Goal: Navigation & Orientation: Find specific page/section

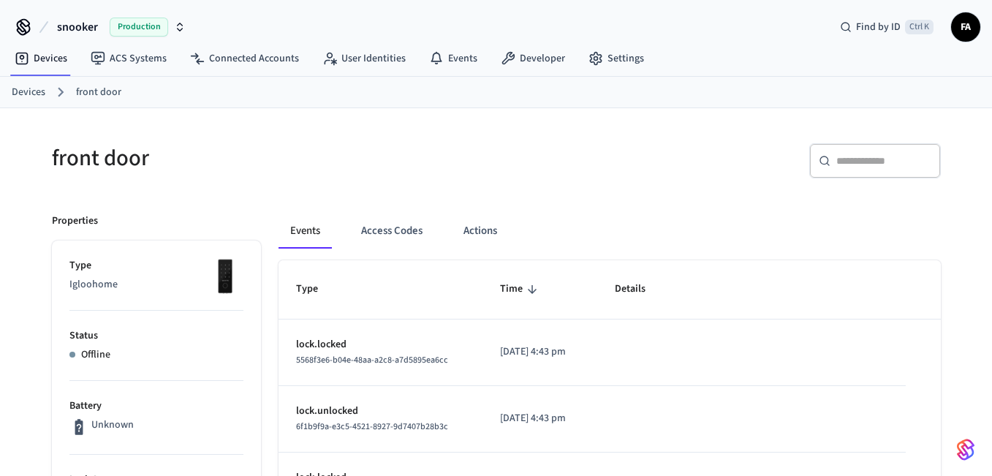
scroll to position [73, 0]
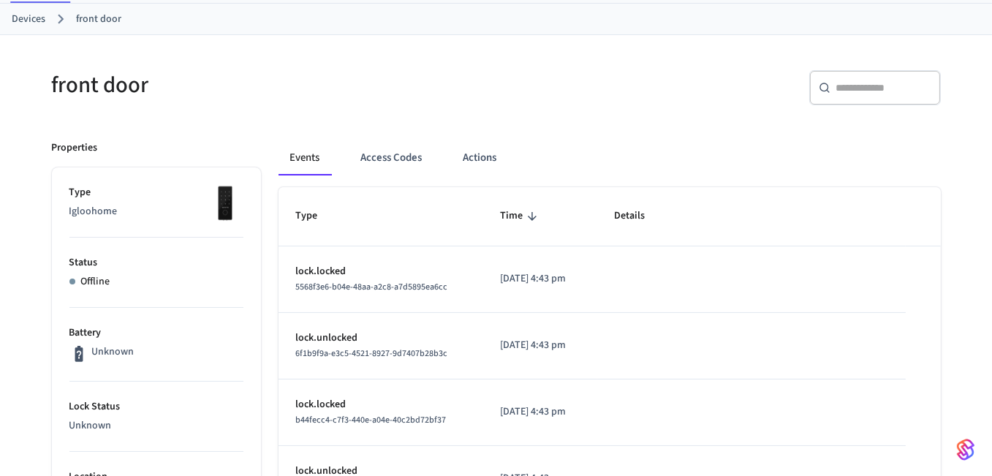
click at [18, 22] on link "Devices" at bounding box center [29, 19] width 34 height 15
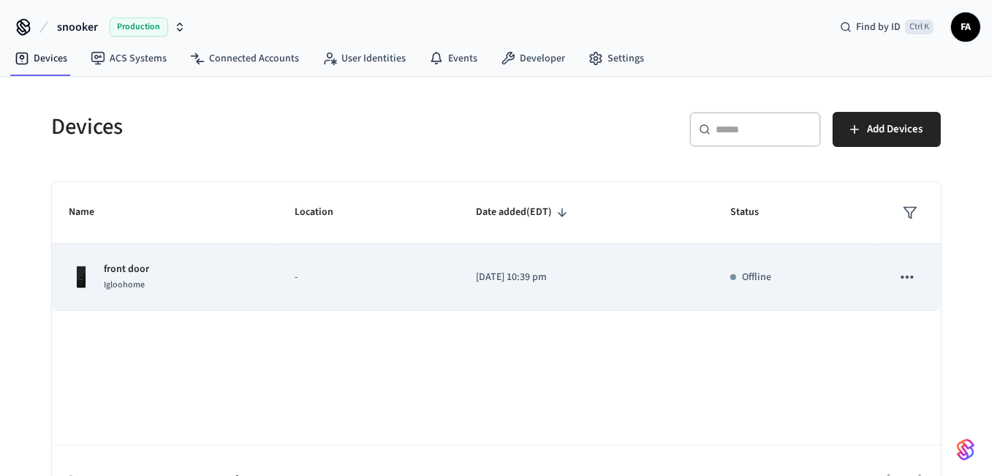
click at [911, 283] on icon "sticky table" at bounding box center [907, 277] width 19 height 19
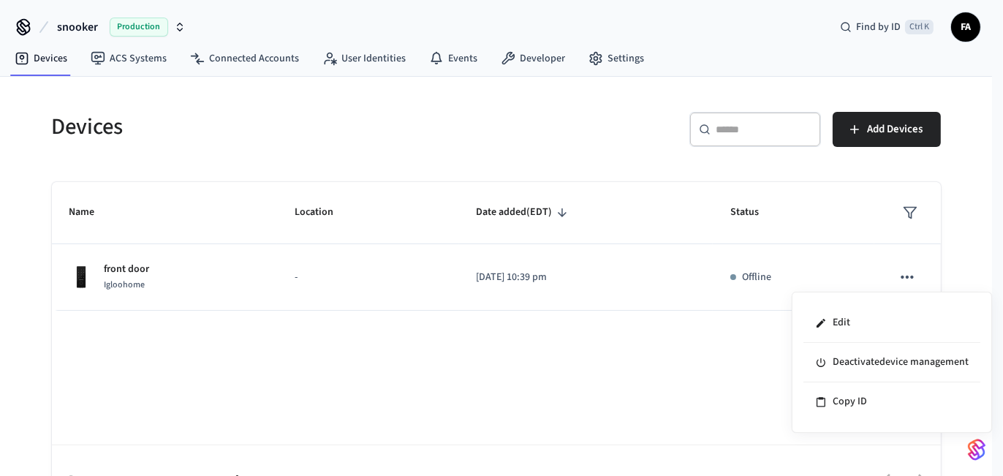
click at [910, 280] on div at bounding box center [501, 238] width 1003 height 476
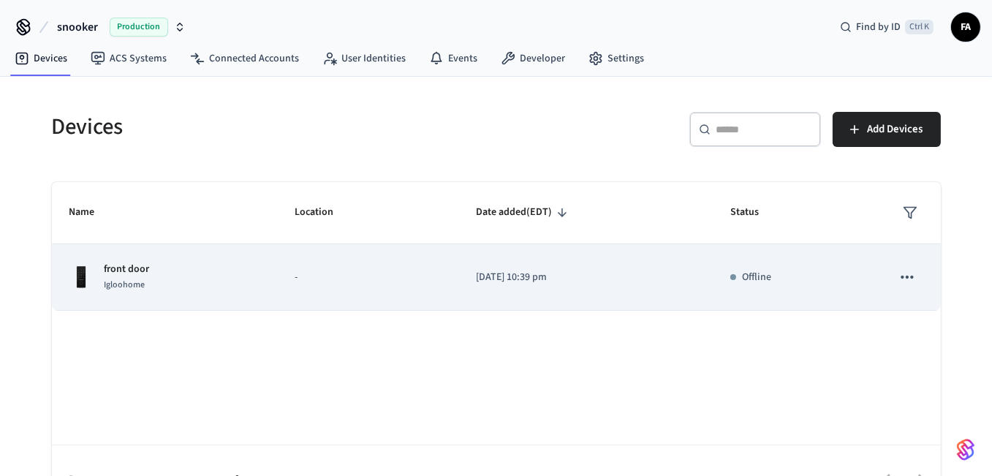
click at [132, 263] on p "front door" at bounding box center [127, 269] width 45 height 15
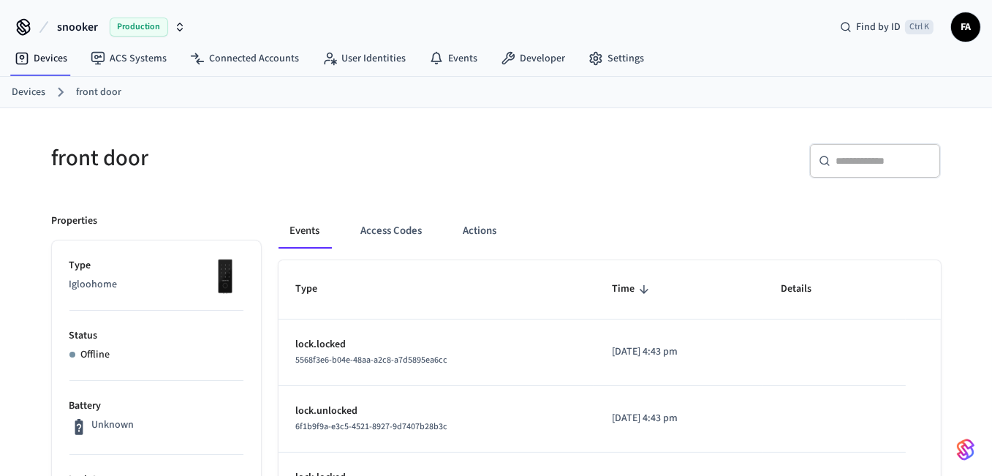
click at [961, 22] on span "FA" at bounding box center [965, 27] width 26 height 26
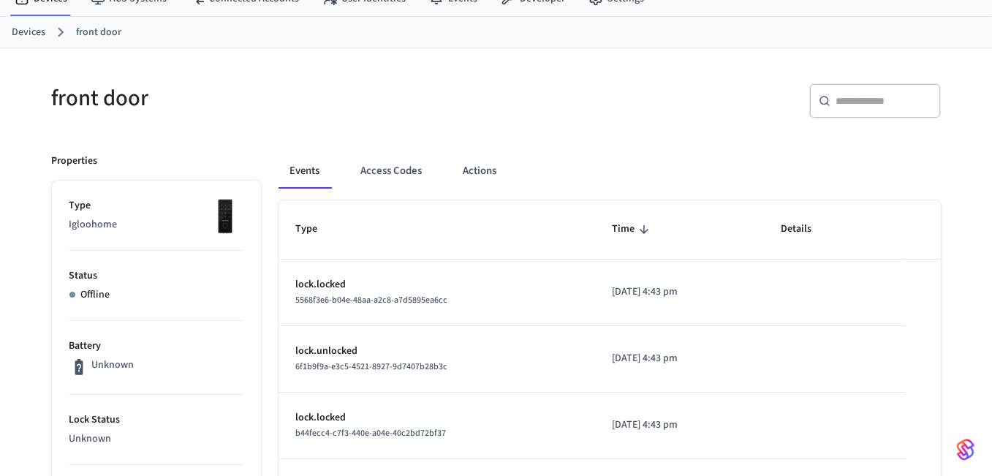
scroll to position [69, 0]
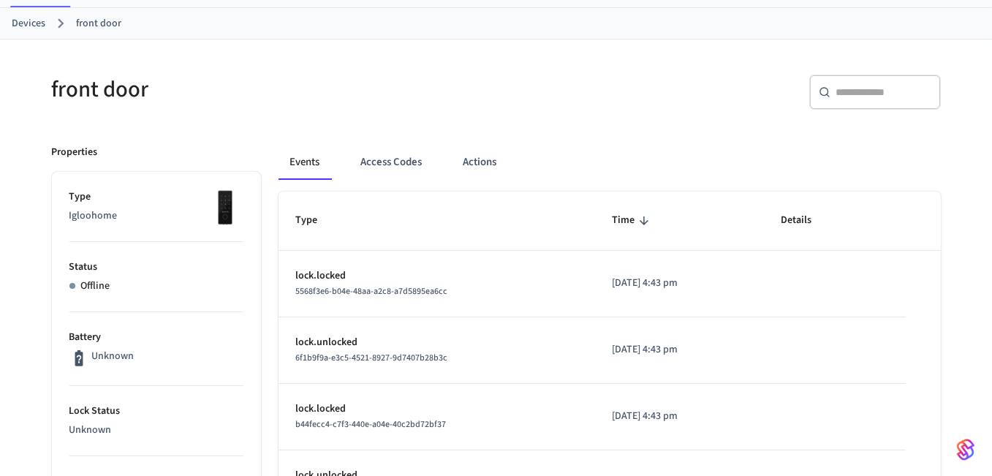
click at [82, 321] on li "Battery Unknown" at bounding box center [156, 349] width 174 height 74
click at [93, 360] on p "Unknown" at bounding box center [112, 356] width 42 height 15
click at [88, 18] on link "front door" at bounding box center [98, 23] width 45 height 15
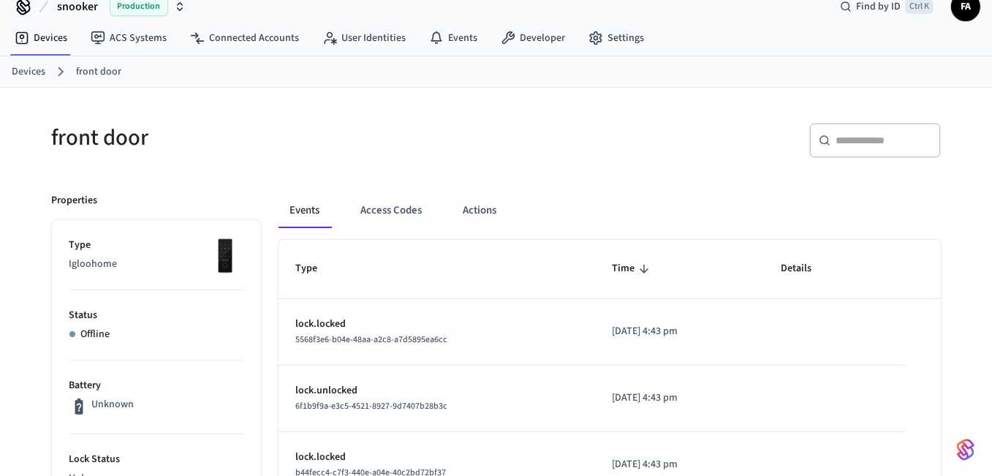
scroll to position [26, 0]
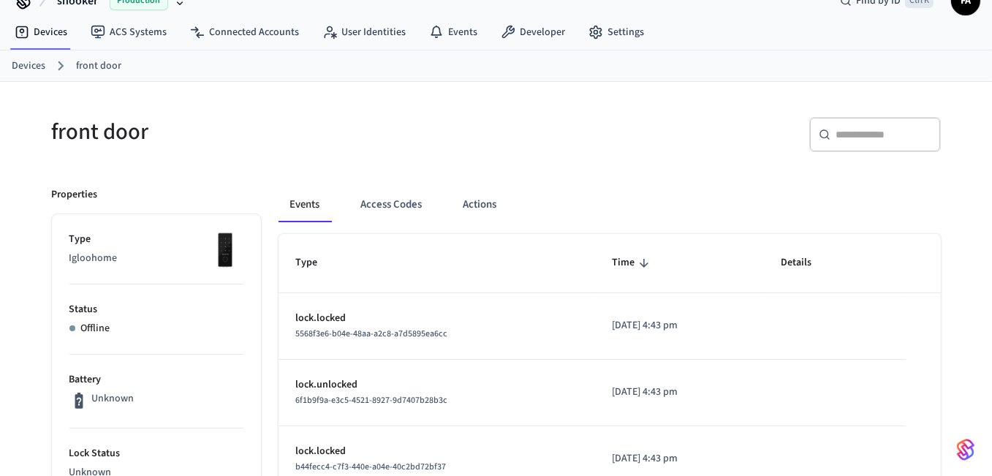
click at [34, 59] on link "Devices" at bounding box center [29, 65] width 34 height 15
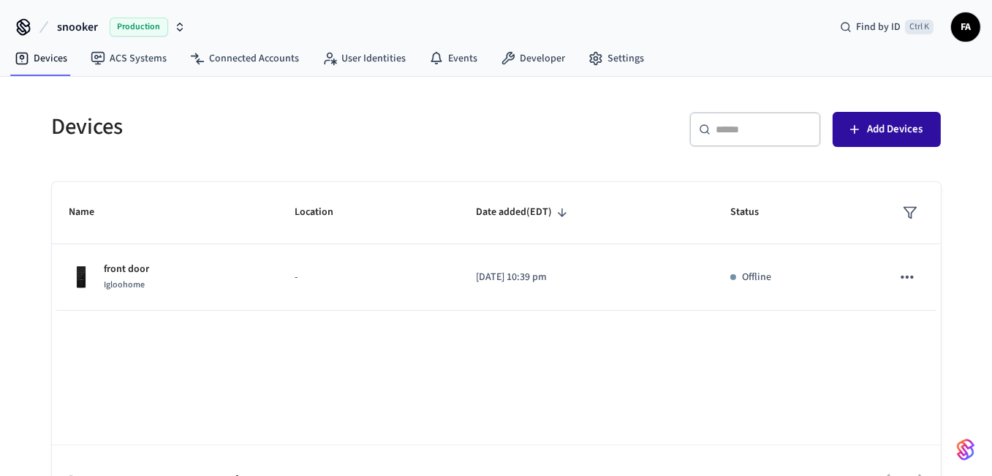
click at [893, 128] on span "Add Devices" at bounding box center [896, 129] width 56 height 19
click at [893, 133] on span "Add Devices" at bounding box center [896, 129] width 56 height 19
click at [870, 122] on span "Add Devices" at bounding box center [896, 129] width 56 height 19
click at [847, 126] on icon "button" at bounding box center [854, 129] width 15 height 15
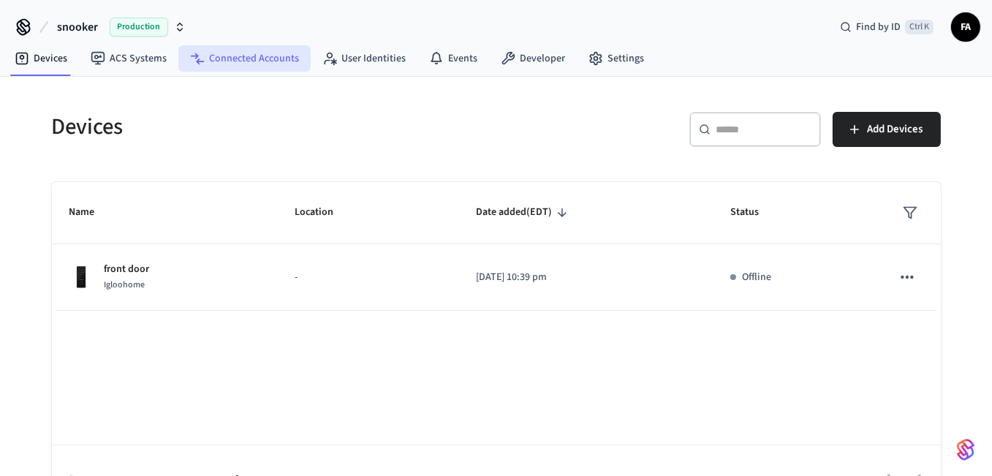
click at [218, 61] on link "Connected Accounts" at bounding box center [244, 58] width 132 height 26
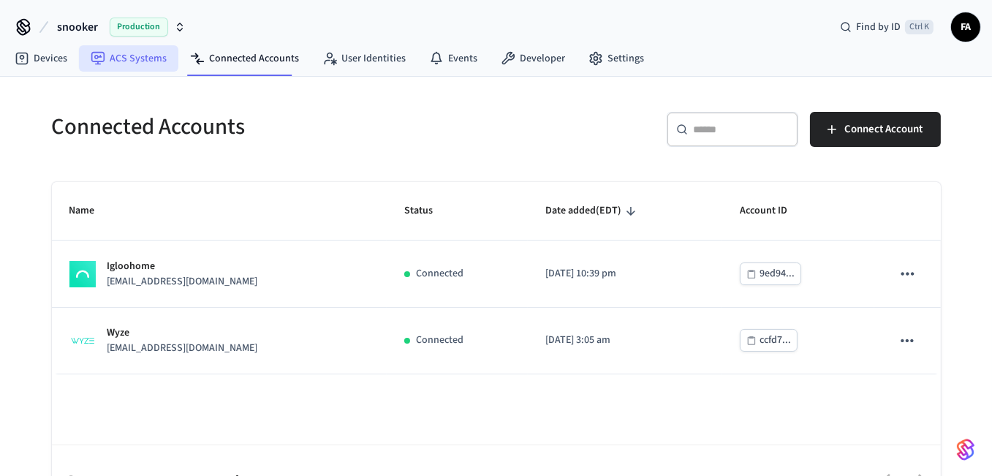
click at [144, 52] on link "ACS Systems" at bounding box center [128, 58] width 99 height 26
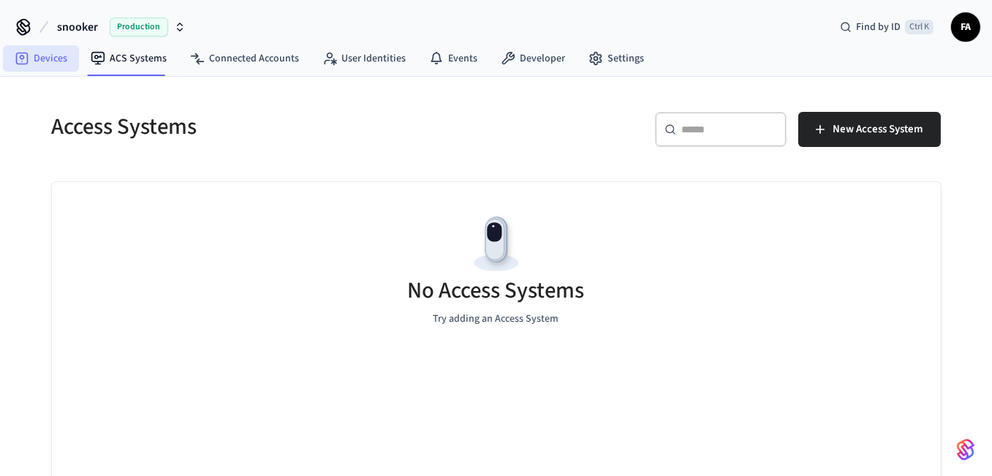
click at [49, 57] on link "Devices" at bounding box center [41, 58] width 76 height 26
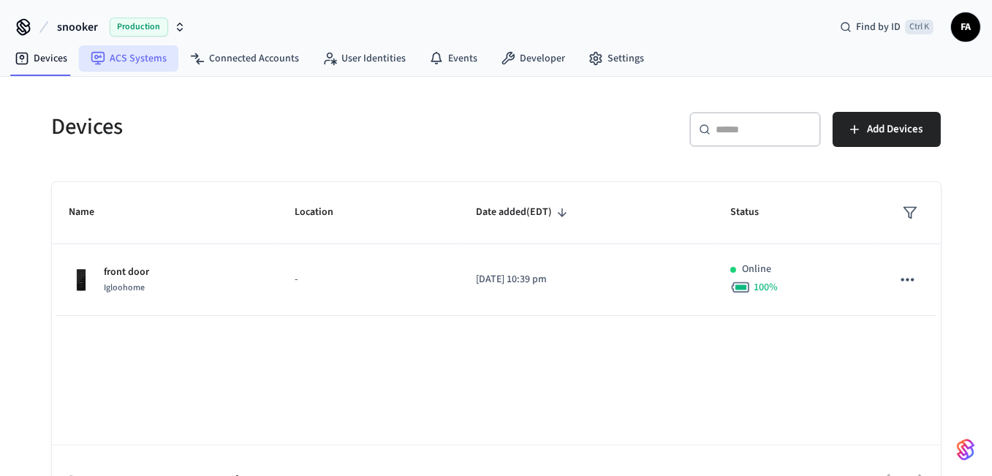
click at [113, 52] on link "ACS Systems" at bounding box center [128, 58] width 99 height 26
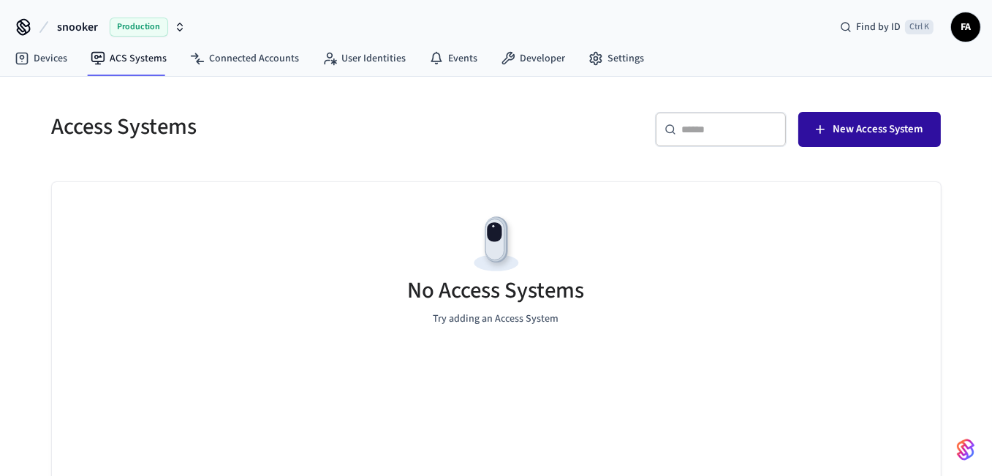
click at [843, 133] on span "New Access System" at bounding box center [878, 129] width 90 height 19
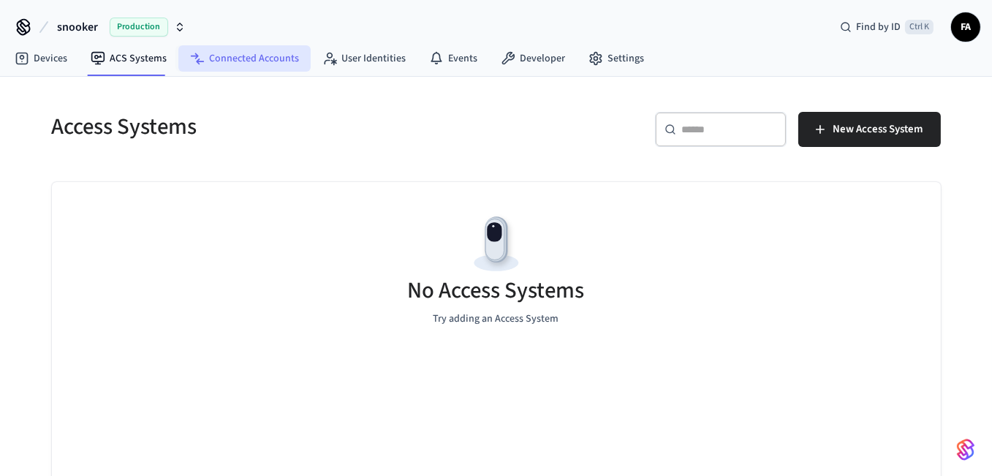
click at [186, 55] on link "Connected Accounts" at bounding box center [244, 58] width 132 height 26
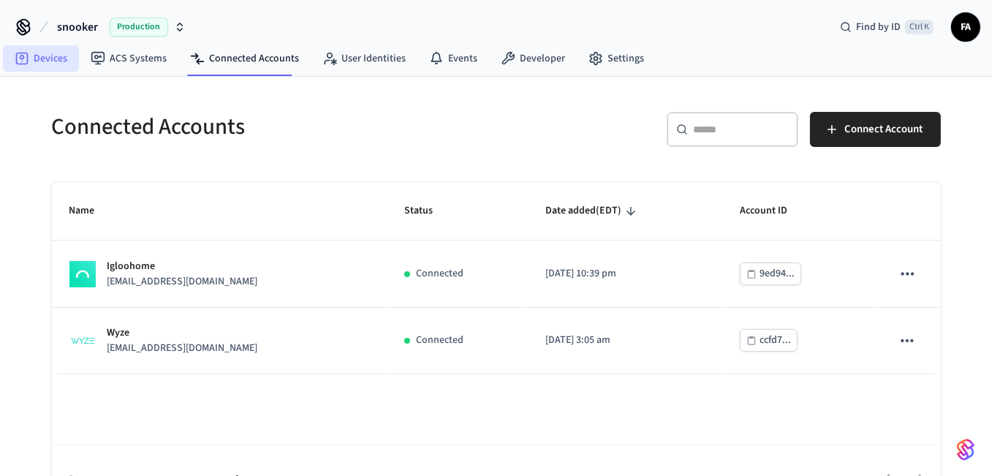
click at [40, 58] on link "Devices" at bounding box center [41, 58] width 76 height 26
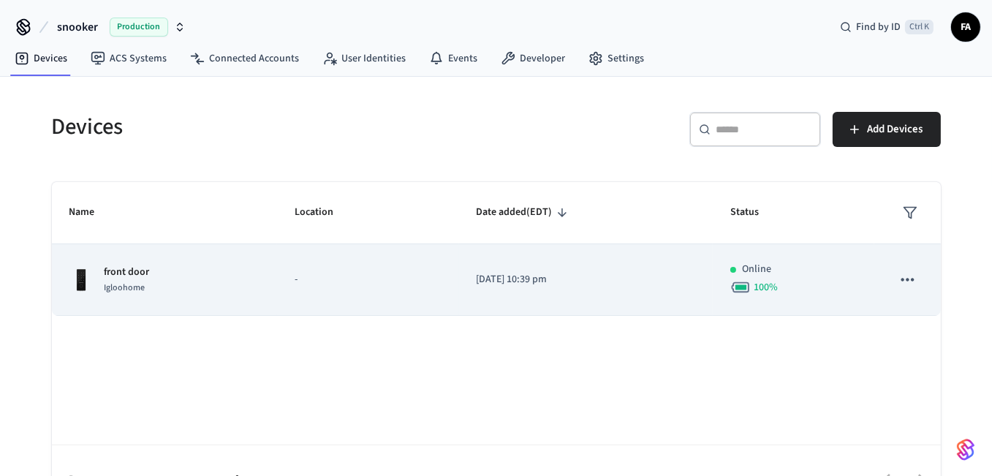
click at [257, 268] on td "front door Igloohome" at bounding box center [165, 280] width 226 height 72
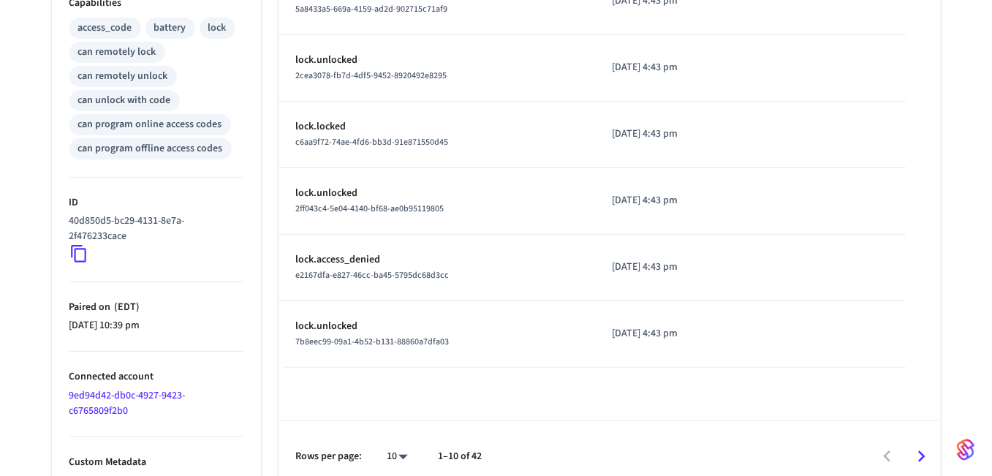
scroll to position [629, 0]
